Goal: Information Seeking & Learning: Learn about a topic

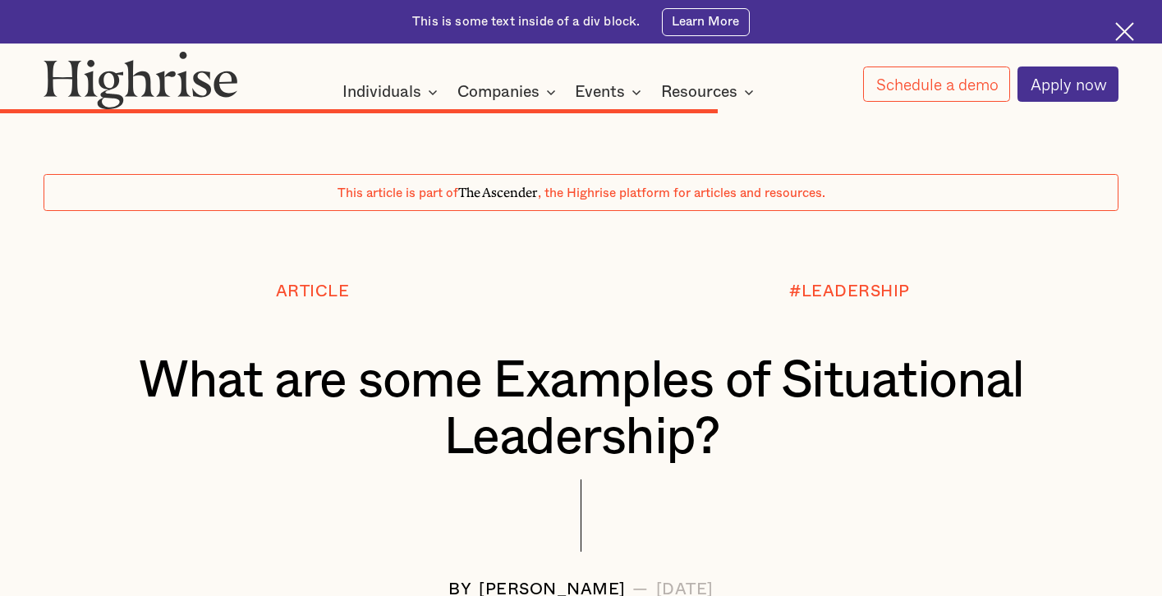
scroll to position [9057, 0]
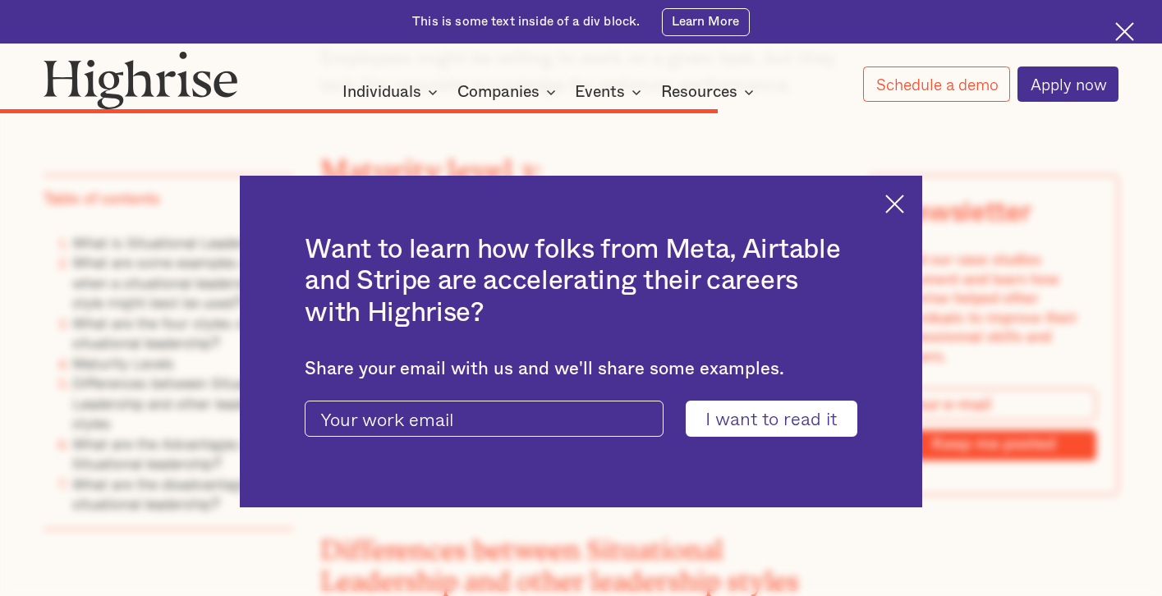
click at [894, 202] on img at bounding box center [894, 204] width 19 height 19
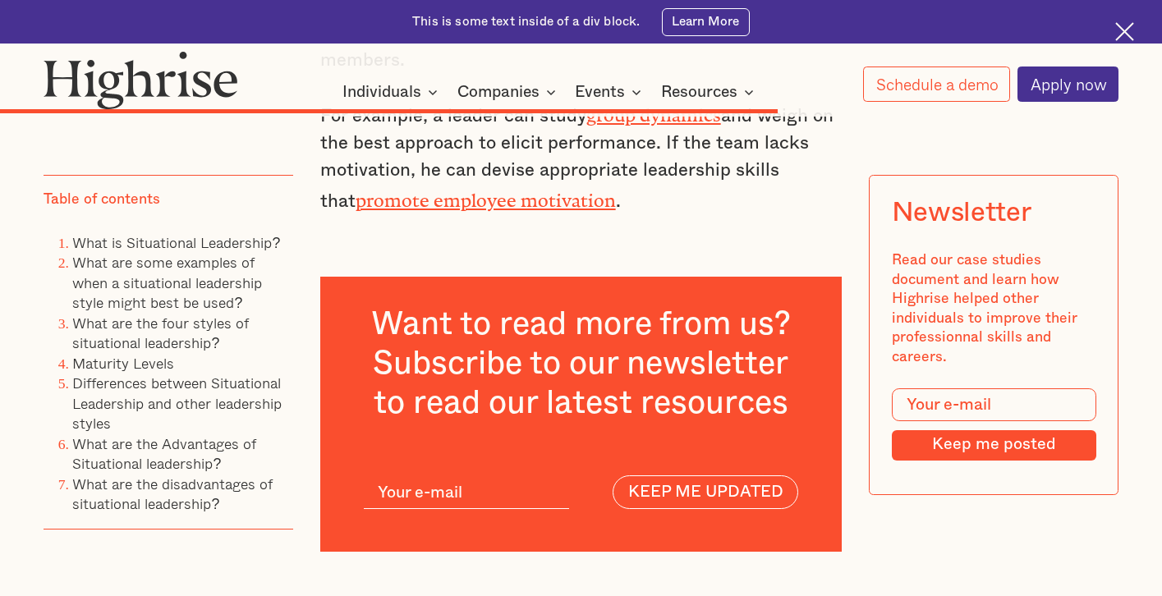
scroll to position [9927, 0]
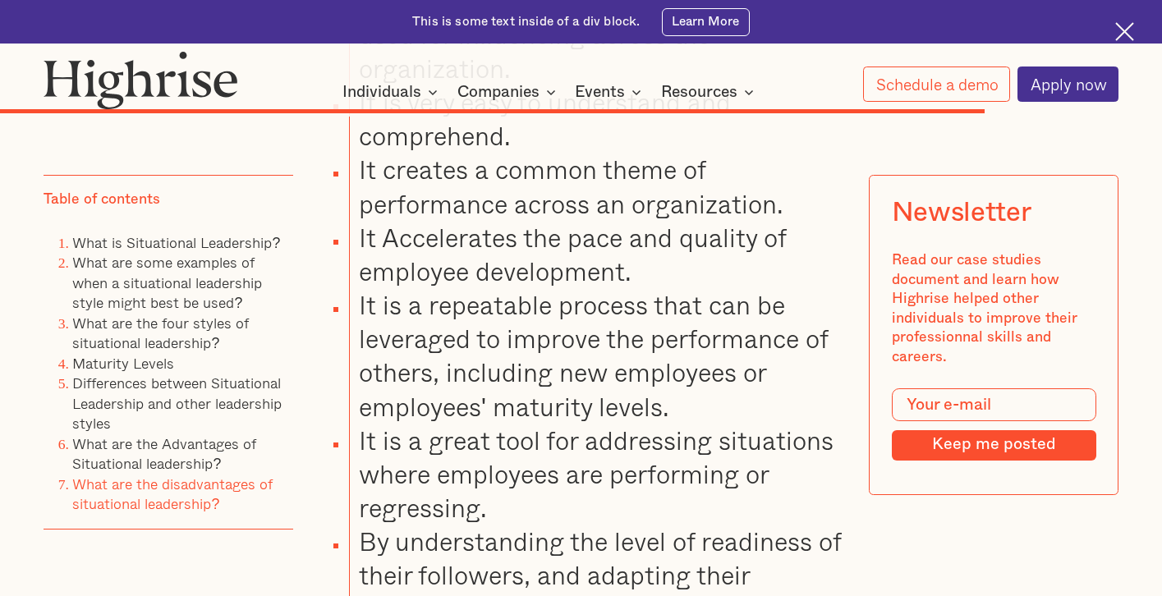
scroll to position [12036, 0]
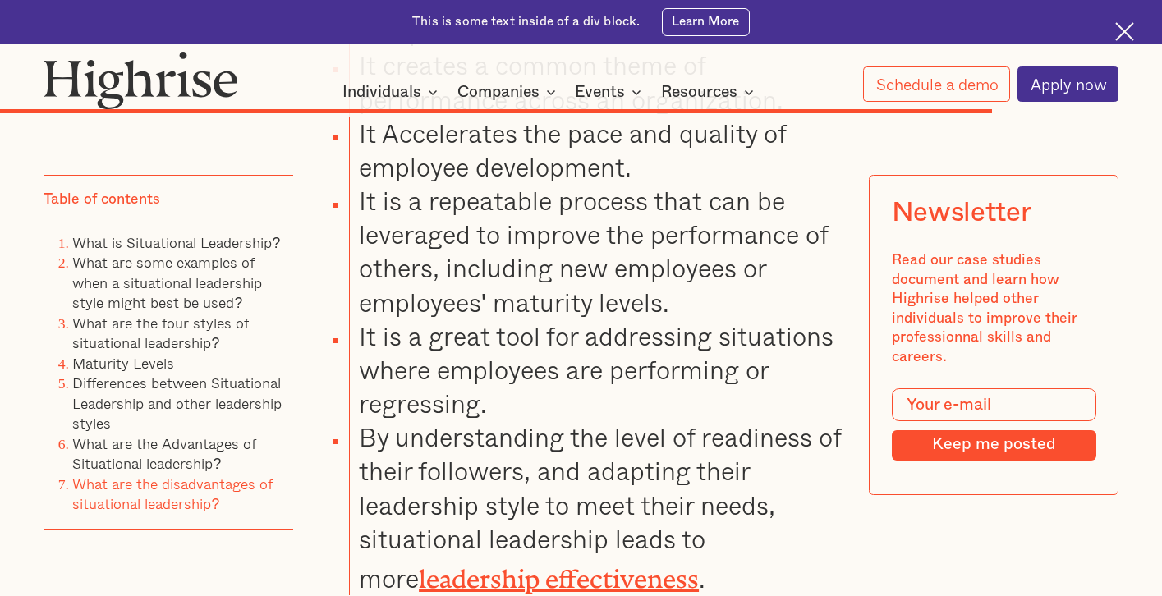
scroll to position [12145, 0]
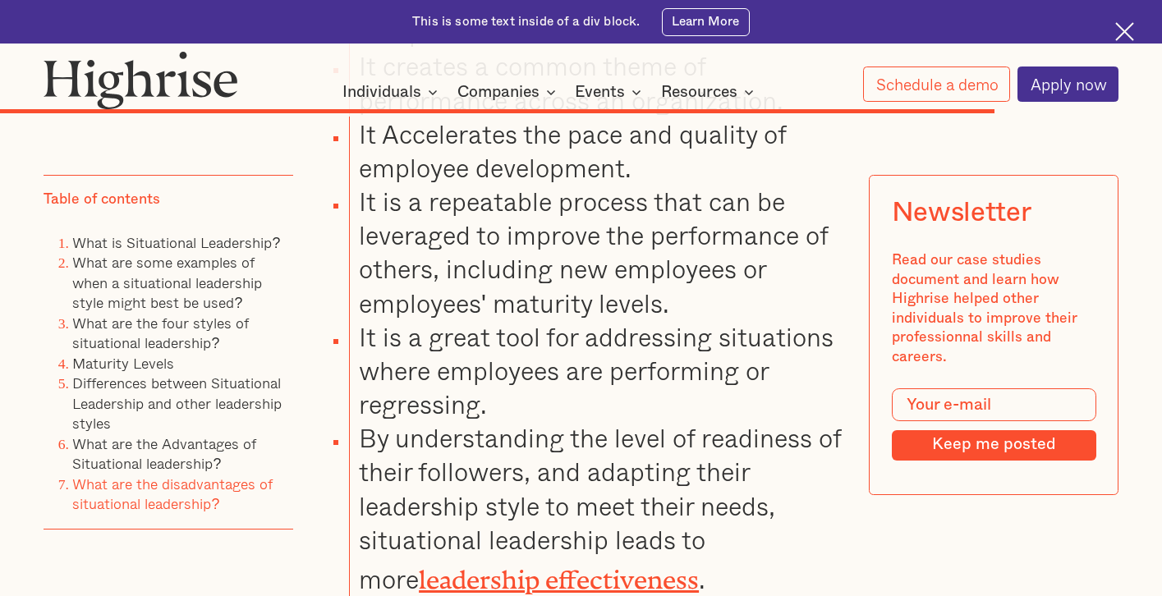
scroll to position [12140, 0]
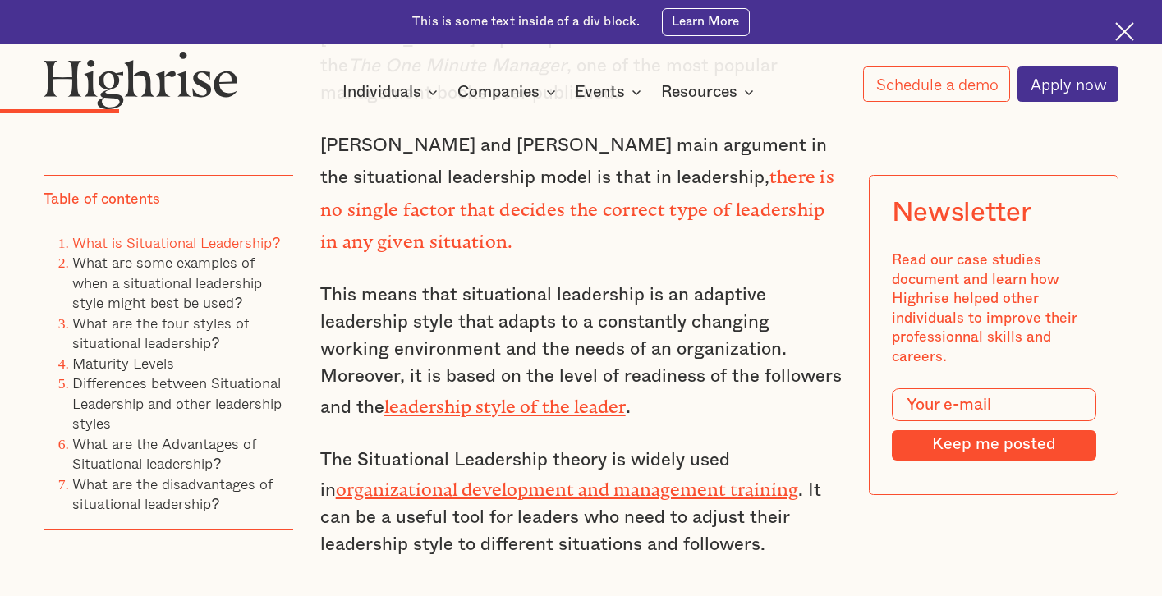
scroll to position [2426, 0]
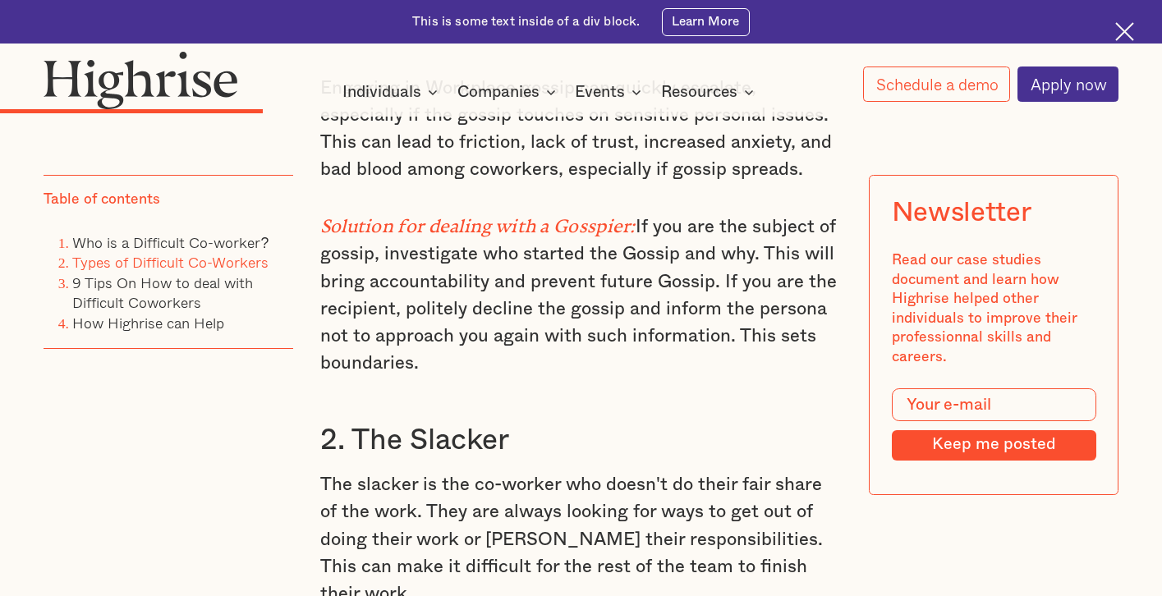
scroll to position [2497, 0]
